Goal: Browse casually: Explore the website without a specific task or goal

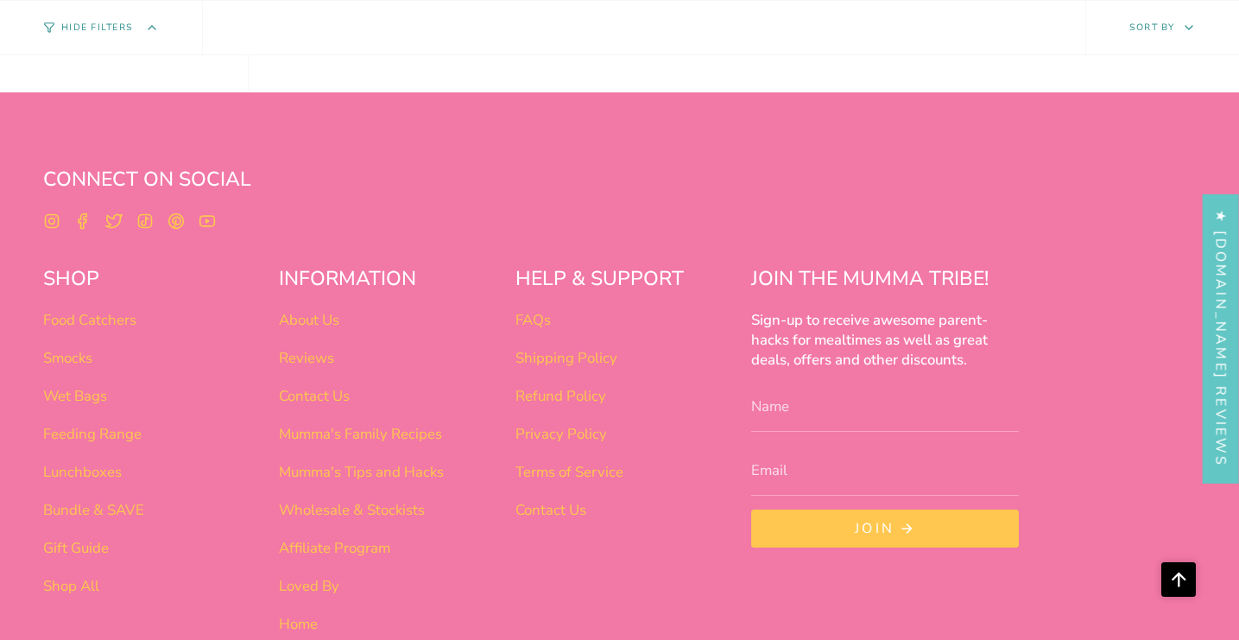
scroll to position [1356, 0]
